Goal: Register for event/course

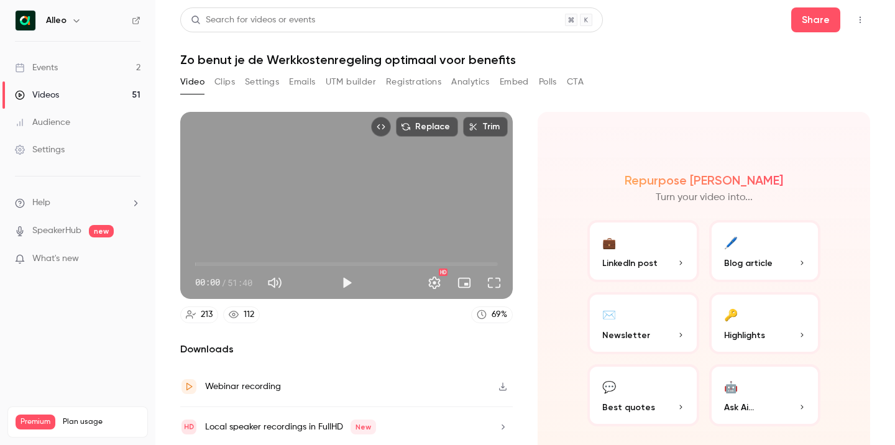
click at [62, 68] on link "Events 2" at bounding box center [77, 67] width 155 height 27
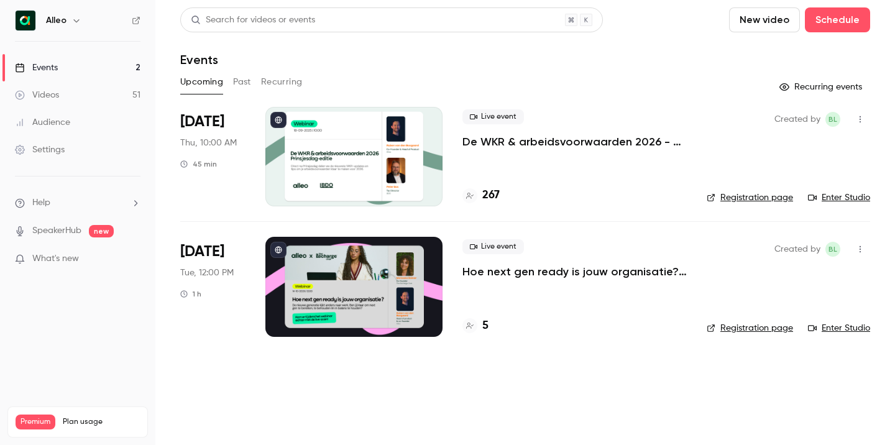
click at [384, 141] on div at bounding box center [354, 156] width 177 height 99
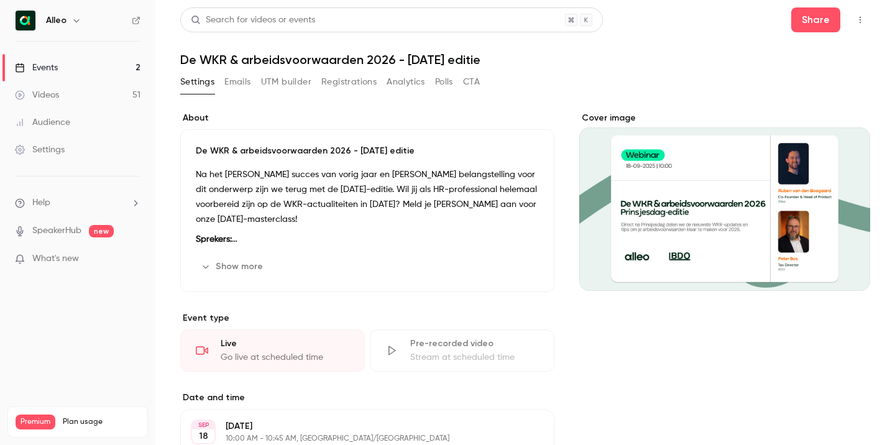
click at [345, 80] on button "Registrations" at bounding box center [349, 82] width 55 height 20
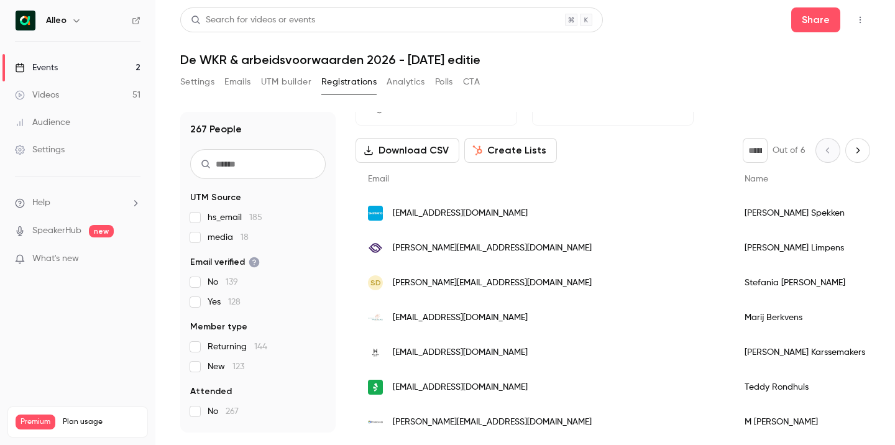
scroll to position [85, 0]
